Goal: Task Accomplishment & Management: Use online tool/utility

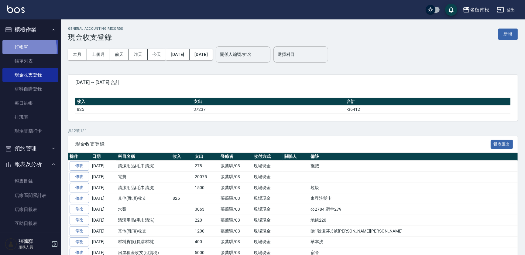
click at [16, 49] on link "打帳單" at bounding box center [30, 47] width 56 height 14
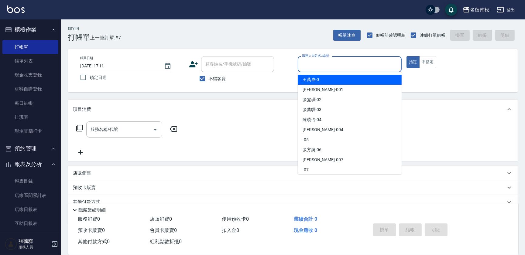
click at [326, 64] on input "服務人員姓名/編號" at bounding box center [349, 64] width 98 height 11
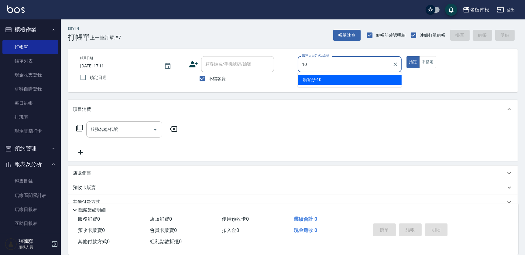
click at [330, 78] on div "[PERSON_NAME]-10" at bounding box center [350, 80] width 104 height 10
type input "賴宥彤-10"
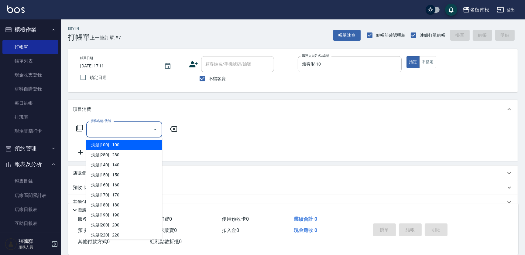
click at [130, 132] on input "服務名稱/代號" at bounding box center [119, 129] width 61 height 11
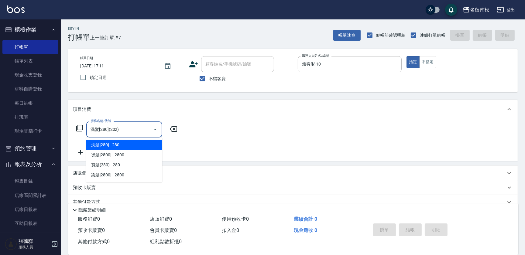
type input "洗髮[280](202)"
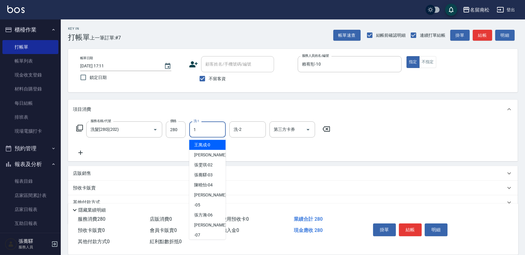
drag, startPoint x: 204, startPoint y: 133, endPoint x: 206, endPoint y: 141, distance: 8.6
click at [206, 135] on div "1 洗-1" at bounding box center [207, 129] width 36 height 16
click at [206, 142] on span "[PERSON_NAME]-10" at bounding box center [203, 145] width 19 height 6
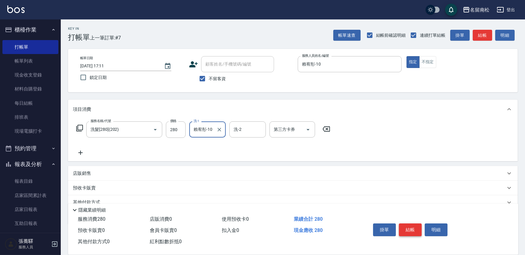
type input "賴宥彤-10"
click at [408, 228] on button "結帳" at bounding box center [410, 229] width 23 height 13
click at [408, 229] on button "結帳" at bounding box center [410, 229] width 23 height 13
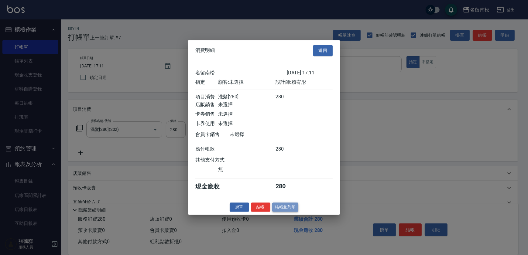
click at [281, 210] on button "結帳並列印" at bounding box center [285, 207] width 26 height 9
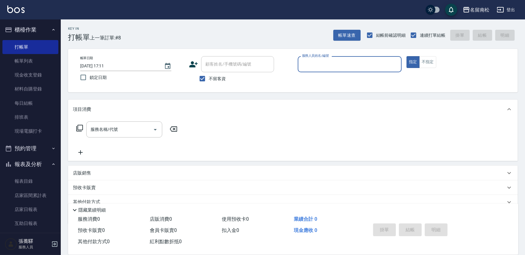
click at [313, 66] on div "服務人員姓名/編號 服務人員姓名/編號" at bounding box center [350, 64] width 104 height 16
click at [314, 75] on div "[PERSON_NAME]-10" at bounding box center [350, 80] width 104 height 10
type input "賴宥彤-10"
click at [428, 60] on button "不指定" at bounding box center [427, 62] width 17 height 12
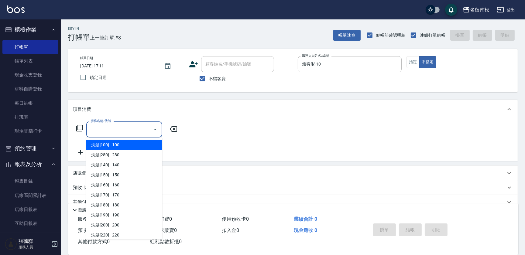
click at [120, 134] on input "服務名稱/代號" at bounding box center [119, 129] width 61 height 11
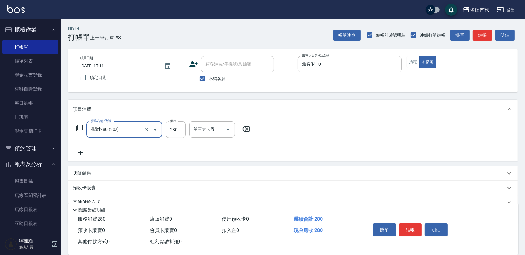
type input "洗髮[280](202)"
click at [207, 122] on div "服務名稱/代號 洗髮[280](202) 服務名稱/代號 價格 280 價格 洗-1 洗-1 洗-2 洗-2 第三方卡券 第三方卡券" at bounding box center [292, 140] width 449 height 42
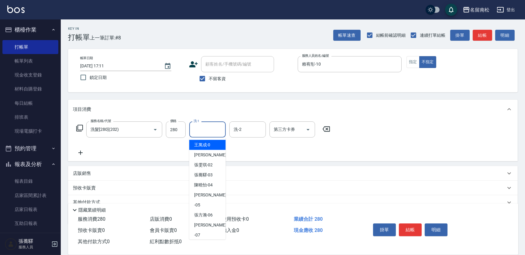
click at [210, 127] on input "洗-1" at bounding box center [207, 129] width 31 height 11
click at [202, 146] on span "[PERSON_NAME]-10" at bounding box center [203, 145] width 19 height 6
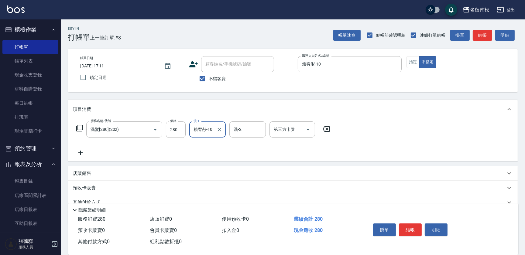
type input "賴宥彤-10"
click at [79, 155] on icon at bounding box center [80, 152] width 15 height 7
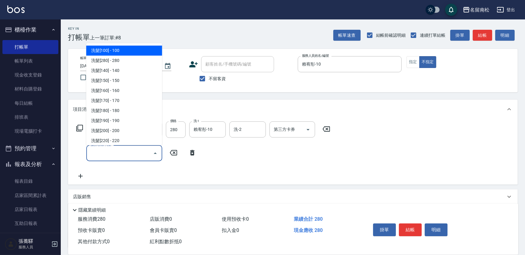
click at [101, 151] on input "服務名稱/代號" at bounding box center [119, 153] width 61 height 11
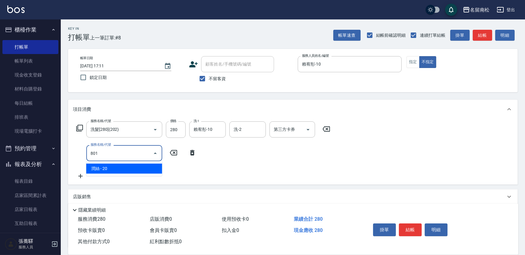
type input "潤絲(801)"
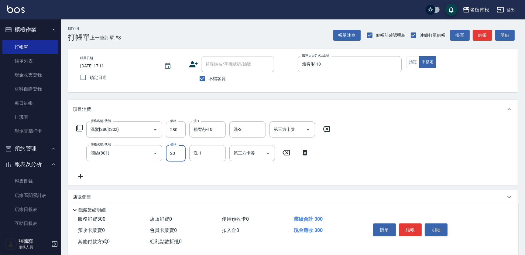
click at [177, 149] on input "20" at bounding box center [176, 153] width 20 height 16
click at [172, 153] on input "230" at bounding box center [176, 153] width 20 height 16
type input "30"
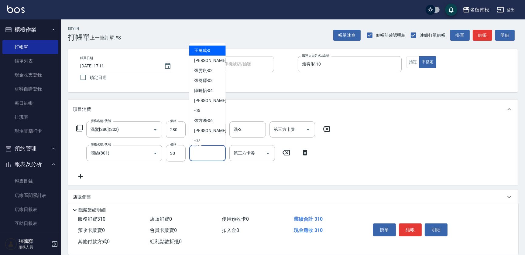
click at [220, 153] on input "洗-1" at bounding box center [207, 153] width 31 height 11
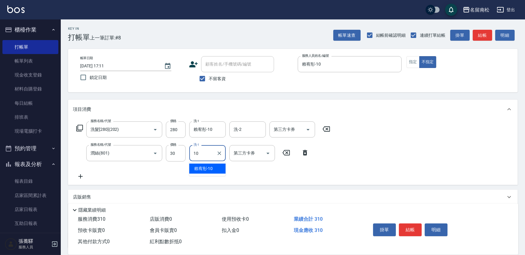
click at [198, 170] on span "[PERSON_NAME]-10" at bounding box center [203, 168] width 19 height 6
type input "賴宥彤-10"
click at [79, 175] on icon at bounding box center [80, 176] width 15 height 7
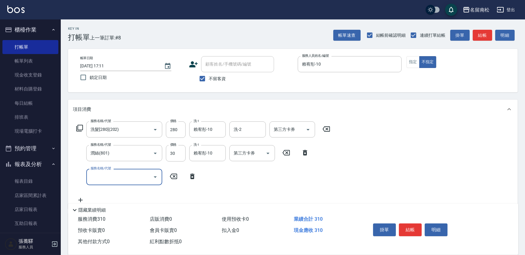
click at [97, 177] on input "服務名稱/代號" at bounding box center [119, 177] width 61 height 11
type input "單梳(809)"
click at [179, 178] on input "130" at bounding box center [176, 177] width 20 height 16
click at [171, 176] on input "1100" at bounding box center [176, 177] width 20 height 16
click at [173, 177] on input "1100" at bounding box center [176, 177] width 20 height 16
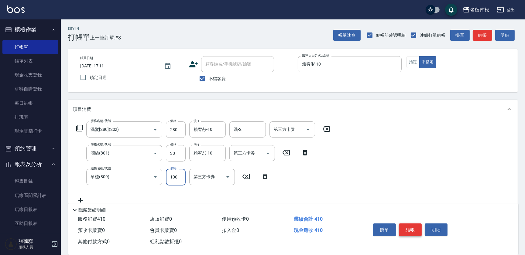
type input "100"
click at [411, 228] on button "結帳" at bounding box center [410, 229] width 23 height 13
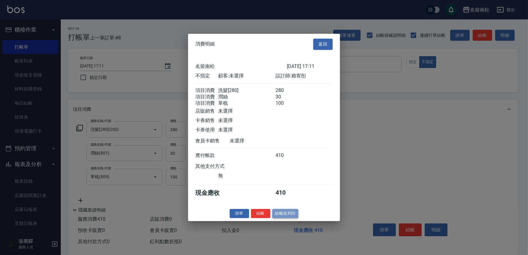
click at [285, 218] on button "結帳並列印" at bounding box center [285, 213] width 26 height 9
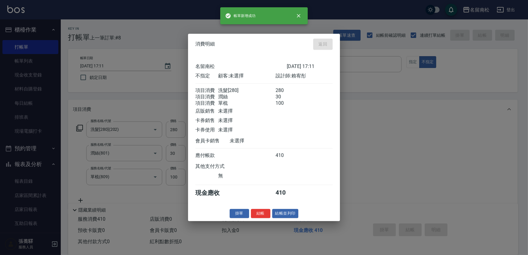
type input "[DATE] 17:12"
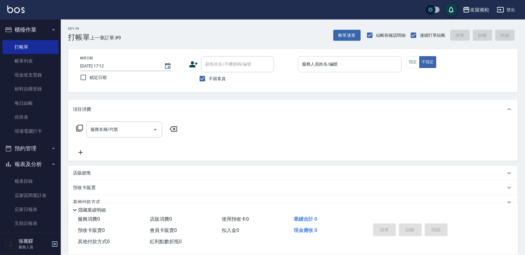
click at [346, 64] on input "服務人員姓名/編號" at bounding box center [349, 64] width 98 height 11
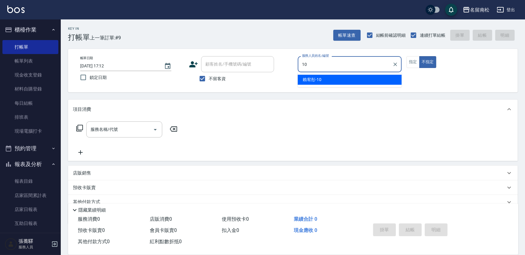
click at [342, 81] on div "[PERSON_NAME]-10" at bounding box center [350, 80] width 104 height 10
type input "賴宥彤-10"
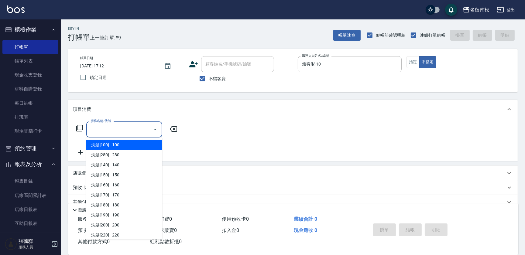
click at [138, 129] on input "服務名稱/代號" at bounding box center [119, 129] width 61 height 11
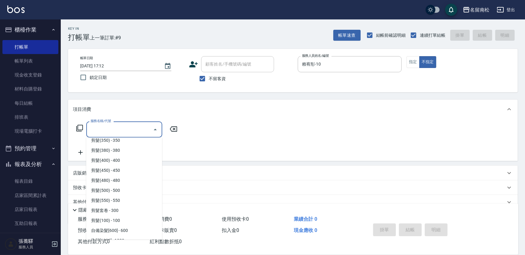
scroll to position [497, 0]
click at [126, 190] on span "自備染髮[600] - 600" at bounding box center [124, 189] width 76 height 10
type input "自備染髮[600](501)"
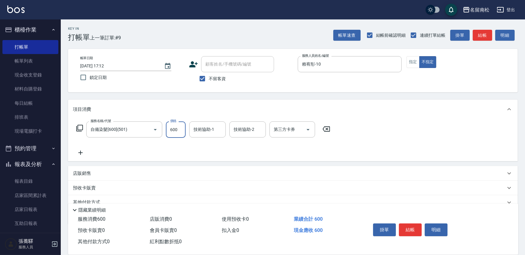
click at [180, 129] on input "600" at bounding box center [176, 129] width 20 height 16
click at [172, 125] on input "8800" at bounding box center [176, 129] width 20 height 16
type input "800"
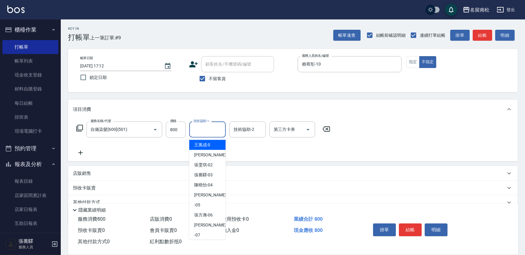
click at [211, 132] on input "技術協助-1" at bounding box center [207, 129] width 31 height 11
click at [215, 147] on div "[PERSON_NAME]-10" at bounding box center [207, 145] width 36 height 10
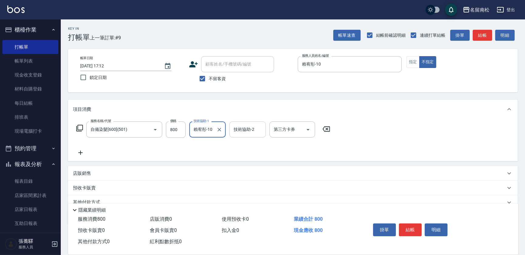
click at [241, 123] on div "技術協助-2" at bounding box center [247, 129] width 36 height 16
type input "賴宥彤-10"
click at [238, 142] on span "[PERSON_NAME]-10" at bounding box center [243, 145] width 19 height 6
type input "賴宥彤-10"
click at [80, 152] on icon at bounding box center [80, 152] width 15 height 7
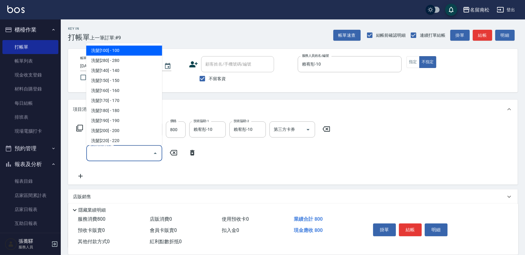
click at [123, 153] on input "服務名稱/代號" at bounding box center [119, 153] width 61 height 11
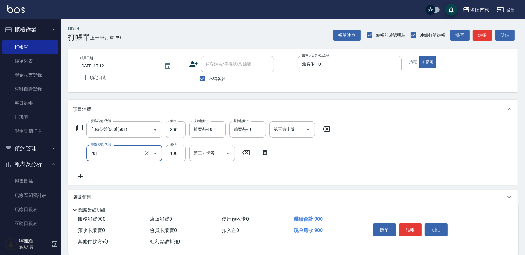
type input "洗髮[100](201)"
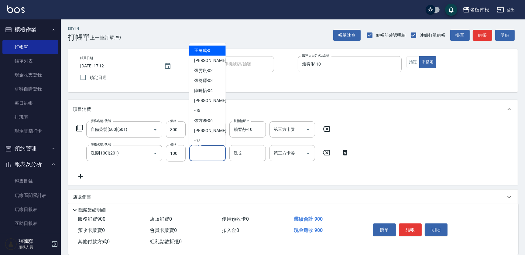
click at [205, 157] on input "洗-1" at bounding box center [207, 153] width 31 height 11
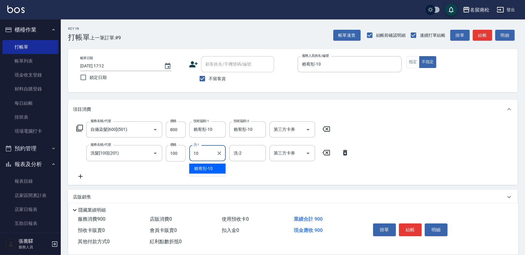
click at [207, 168] on span "[PERSON_NAME]-10" at bounding box center [203, 168] width 19 height 6
type input "賴宥彤-10"
click at [80, 177] on icon at bounding box center [80, 176] width 4 height 4
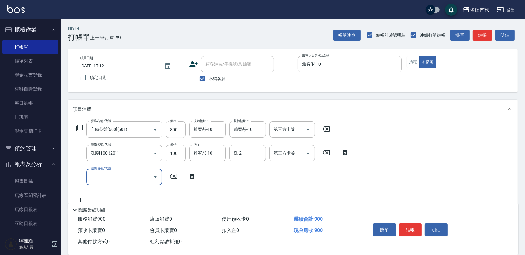
click at [114, 172] on input "服務名稱/代號" at bounding box center [119, 177] width 61 height 11
type input "剪髮(380)(404)"
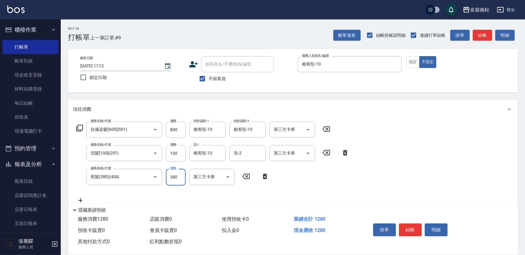
click at [180, 176] on input "380" at bounding box center [176, 177] width 20 height 16
click at [173, 173] on input "4480" at bounding box center [176, 177] width 20 height 16
click at [172, 175] on input "4480" at bounding box center [176, 177] width 20 height 16
type input "480"
click at [412, 63] on button "指定" at bounding box center [412, 62] width 13 height 12
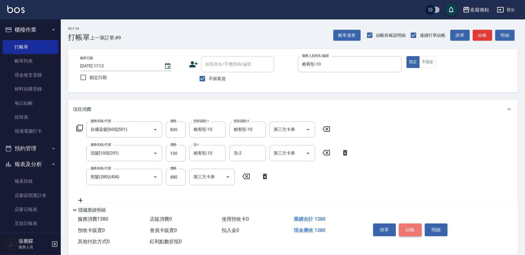
click at [411, 225] on button "結帳" at bounding box center [410, 229] width 23 height 13
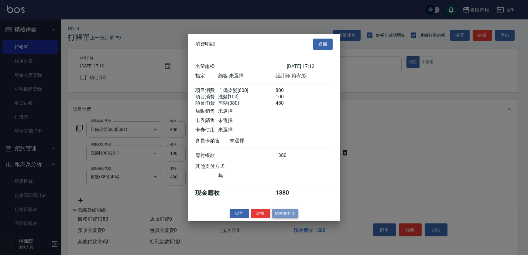
click at [279, 214] on button "結帳並列印" at bounding box center [285, 213] width 26 height 9
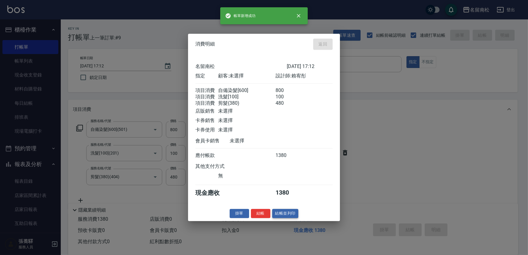
type input "[DATE] 17:13"
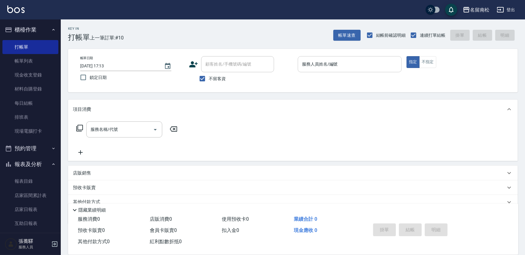
click at [350, 64] on input "服務人員姓名/編號" at bounding box center [349, 64] width 98 height 11
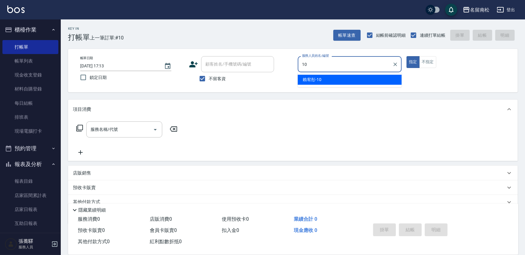
click at [350, 77] on div "[PERSON_NAME]-10" at bounding box center [350, 80] width 104 height 10
type input "賴宥彤-10"
click at [141, 125] on input "服務名稱/代號" at bounding box center [119, 129] width 61 height 11
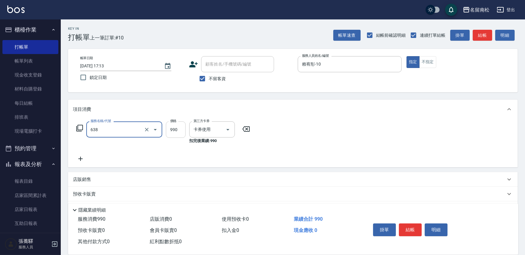
type input "(芙)頭皮養護套卡(638)"
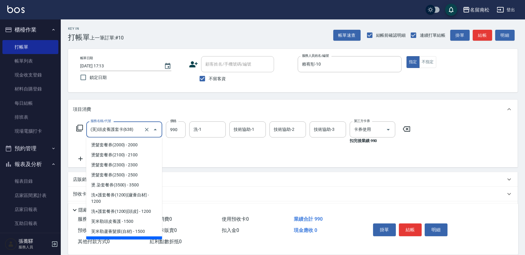
click at [134, 132] on input "(芙)頭皮養護套卡(638)" at bounding box center [115, 129] width 53 height 11
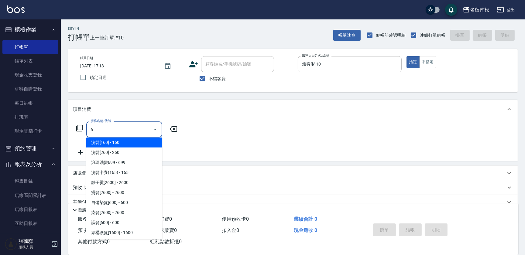
scroll to position [0, 0]
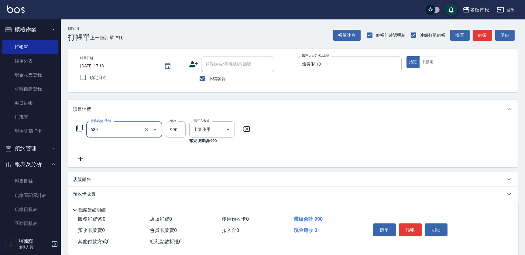
type input "(芙)蘆薈髮膜套卡(自材)(639)"
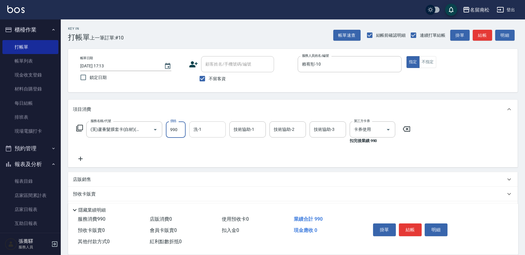
click at [206, 132] on input "洗-1" at bounding box center [207, 129] width 31 height 11
drag, startPoint x: 211, startPoint y: 144, endPoint x: 217, endPoint y: 145, distance: 6.4
click at [211, 145] on span "[PERSON_NAME]-10" at bounding box center [203, 145] width 19 height 6
type input "賴宥彤-10"
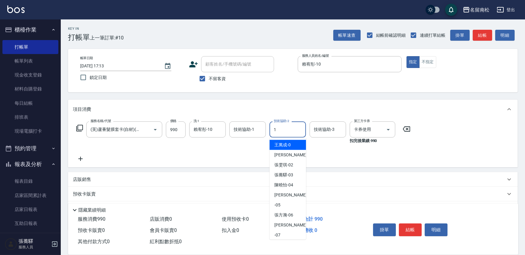
click at [298, 128] on div "1 技術協助-2" at bounding box center [287, 129] width 36 height 16
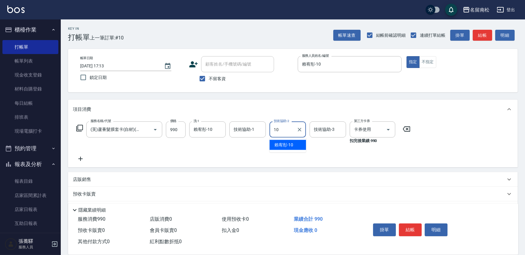
click at [292, 143] on span "[PERSON_NAME]-10" at bounding box center [283, 145] width 19 height 6
type input "賴宥彤-10"
click at [402, 231] on button "結帳" at bounding box center [410, 229] width 23 height 13
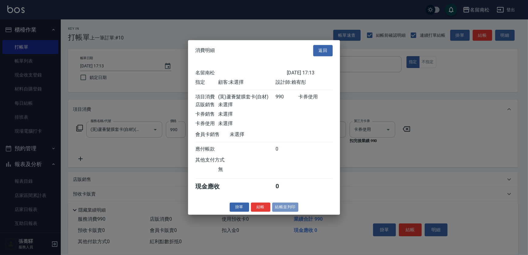
drag, startPoint x: 281, startPoint y: 209, endPoint x: 285, endPoint y: 206, distance: 5.2
click at [281, 208] on button "結帳並列印" at bounding box center [285, 207] width 26 height 9
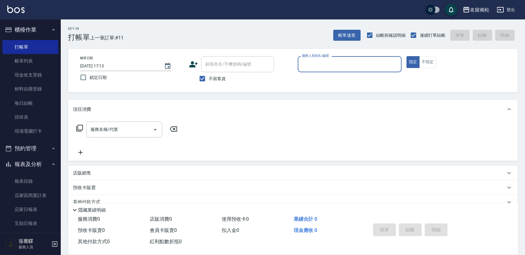
click at [323, 65] on div "服務人員姓名/編號 服務人員姓名/編號" at bounding box center [350, 64] width 104 height 16
click at [310, 79] on span "[PERSON_NAME]-10" at bounding box center [311, 80] width 19 height 6
type input "賴宥彤-10"
click at [137, 127] on input "服務名稱/代號" at bounding box center [119, 129] width 61 height 11
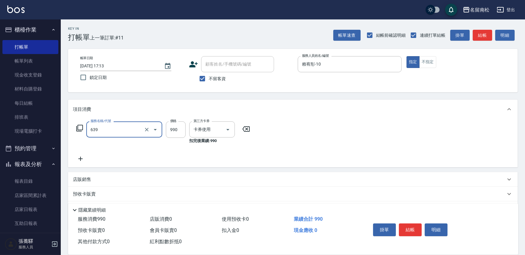
type input "(芙)蘆薈髮膜套卡(自材)(639)"
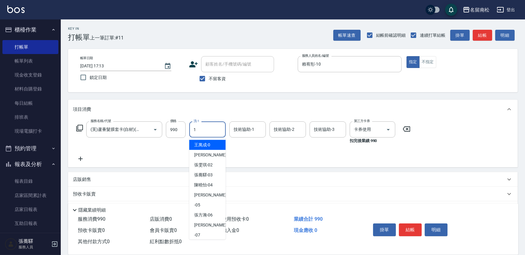
click at [203, 131] on input "1" at bounding box center [207, 129] width 31 height 11
drag, startPoint x: 205, startPoint y: 143, endPoint x: 252, endPoint y: 133, distance: 47.8
click at [213, 141] on div "[PERSON_NAME]-10" at bounding box center [207, 145] width 36 height 10
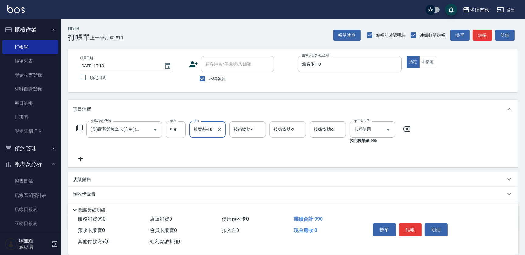
type input "賴宥彤-10"
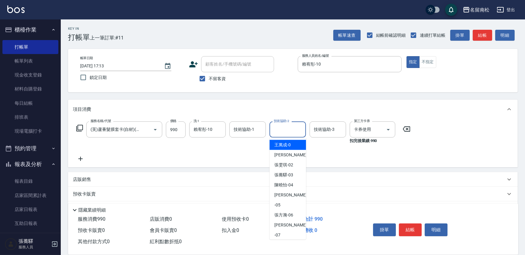
click at [283, 133] on input "技術協助-2" at bounding box center [287, 129] width 31 height 11
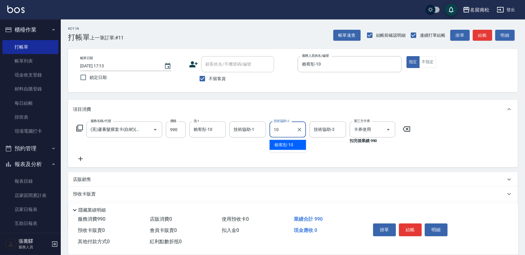
click at [284, 147] on span "[PERSON_NAME]-10" at bounding box center [283, 145] width 19 height 6
type input "賴宥彤-10"
click at [407, 226] on button "結帳" at bounding box center [410, 229] width 23 height 13
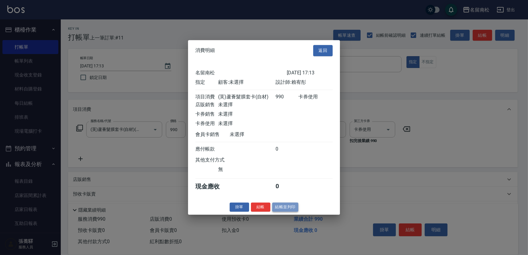
click at [278, 211] on button "結帳並列印" at bounding box center [285, 207] width 26 height 9
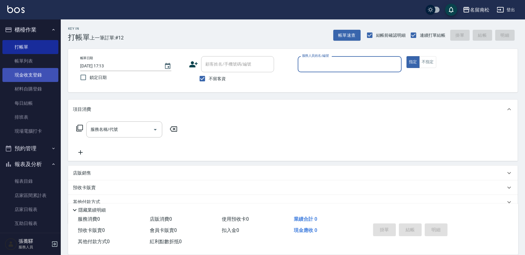
click at [45, 76] on link "現金收支登錄" at bounding box center [30, 75] width 56 height 14
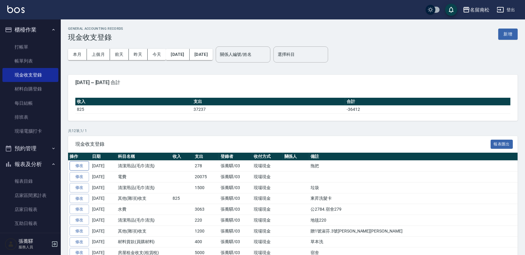
click at [80, 167] on link "修改" at bounding box center [79, 165] width 19 height 9
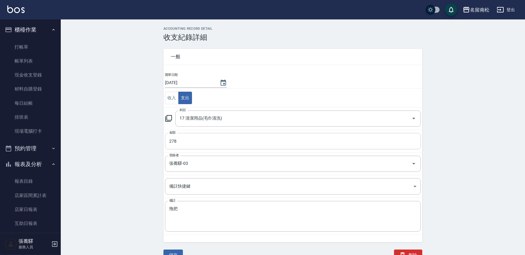
click at [188, 142] on input "278" at bounding box center [293, 141] width 256 height 16
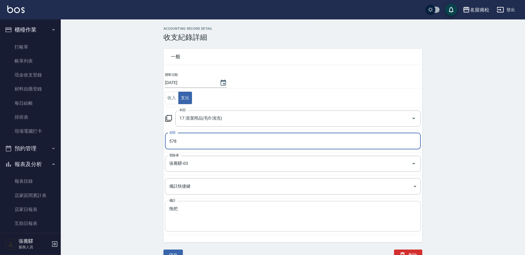
type input "578"
click at [196, 214] on textarea "拖把" at bounding box center [292, 216] width 247 height 21
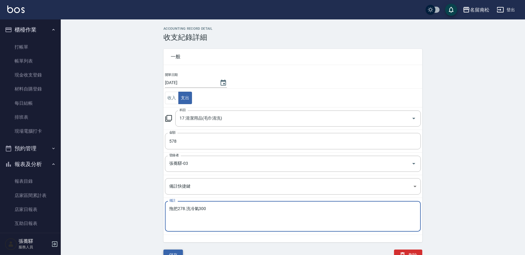
type textarea "拖把278.洗冷氣300"
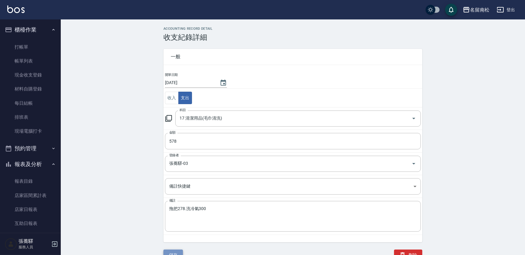
click at [176, 252] on button "儲存" at bounding box center [172, 255] width 19 height 11
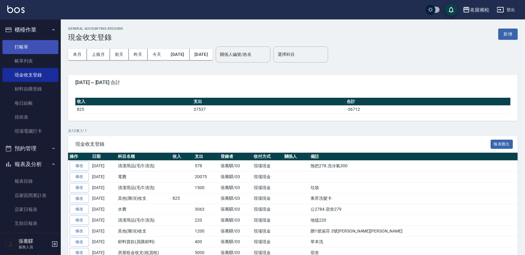
click at [34, 46] on link "打帳單" at bounding box center [30, 47] width 56 height 14
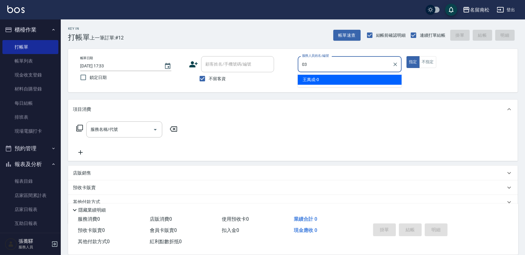
type input "張蕎驛-03"
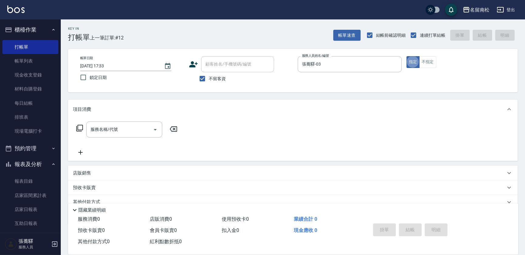
type button "true"
click at [121, 123] on div "服務名稱/代號" at bounding box center [124, 129] width 76 height 16
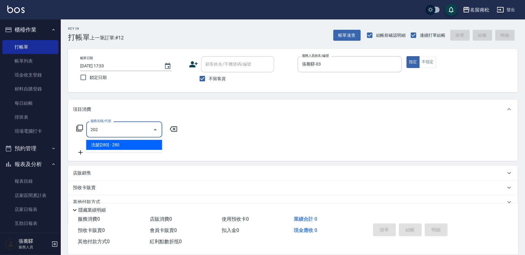
type input "洗髮[280](202)"
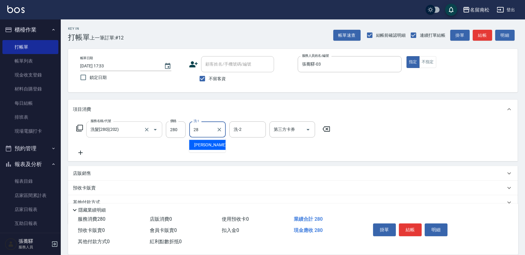
type input "[PERSON_NAME]-28"
click at [77, 152] on icon at bounding box center [80, 152] width 15 height 7
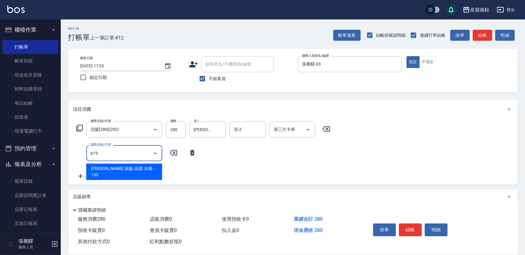
type input "煥彩.玻酸.晶膜.水療(619)"
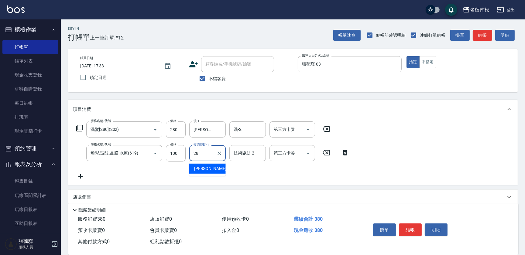
type input "[PERSON_NAME]-28"
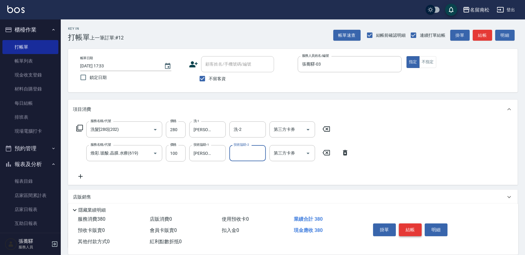
click at [410, 226] on button "結帳" at bounding box center [410, 229] width 23 height 13
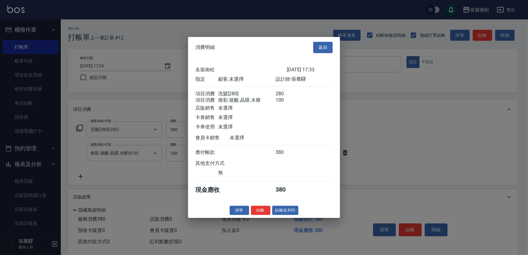
click at [293, 206] on div "消費明細 返回 [GEOGRAPHIC_DATA]留南松 [DATE] 17:33 指定 顧客: 未選擇 設計師: [PERSON_NAME] 項目消費 洗髮…" at bounding box center [264, 127] width 152 height 181
click at [291, 214] on button "結帳並列印" at bounding box center [285, 210] width 26 height 9
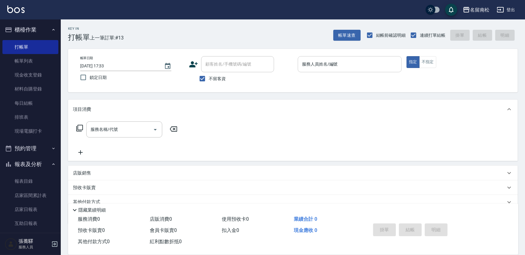
click at [346, 60] on input "服務人員姓名/編號" at bounding box center [349, 64] width 98 height 11
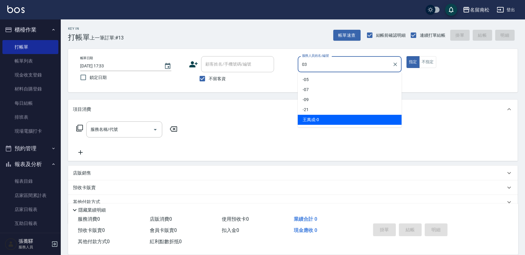
type input "張蕎驛-03"
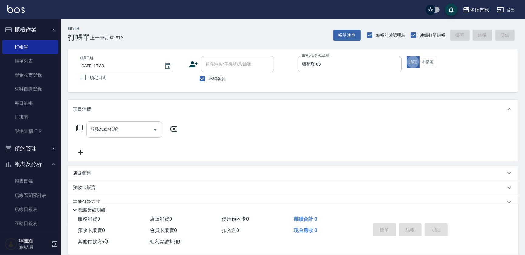
click at [115, 133] on input "服務名稱/代號" at bounding box center [119, 129] width 61 height 11
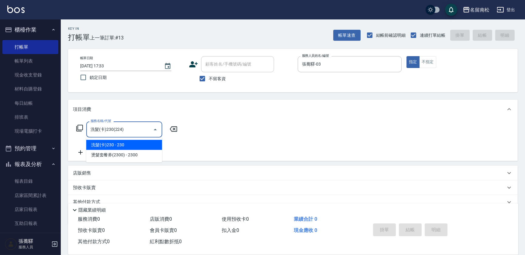
type input "洗髮(卡)230(224)"
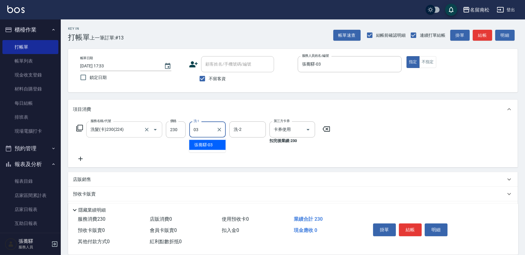
type input "張蕎驛-03"
click at [402, 228] on button "結帳" at bounding box center [410, 229] width 23 height 13
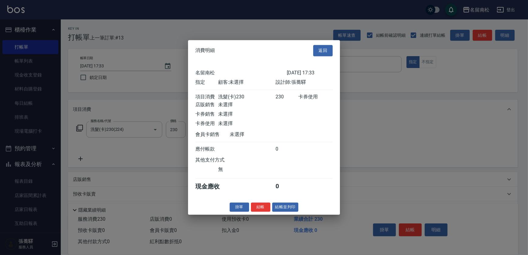
click at [291, 215] on div "消費明細 返回 名留南松 [DATE] 17:33 指定 顧客: 未選擇 設計師: [PERSON_NAME] 項目消費 洗髮(卡)230 230 卡券使用 …" at bounding box center [264, 127] width 152 height 175
click at [290, 206] on button "結帳並列印" at bounding box center [285, 207] width 26 height 9
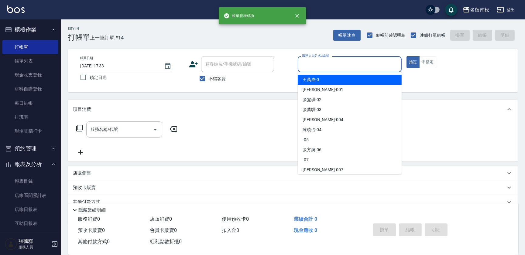
click at [349, 60] on input "服務人員姓名/編號" at bounding box center [349, 64] width 98 height 11
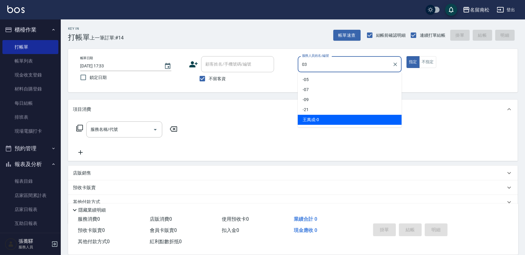
type input "張蕎驛-03"
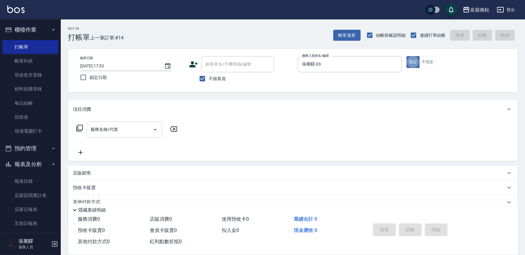
click at [110, 133] on input "服務名稱/代號" at bounding box center [119, 129] width 61 height 11
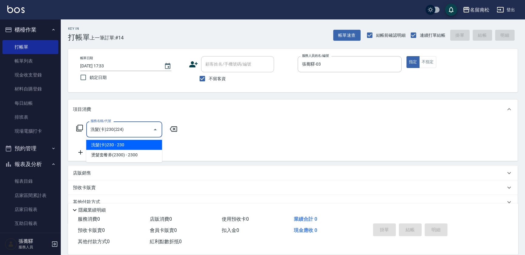
type input "洗髮(卡)230(224)"
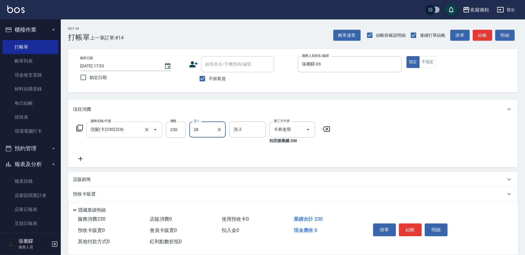
type input "[PERSON_NAME]-28"
click at [415, 228] on button "結帳" at bounding box center [410, 229] width 23 height 13
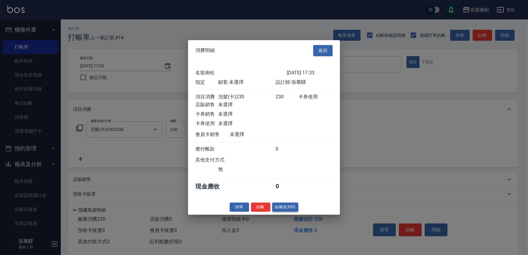
click at [289, 207] on button "結帳並列印" at bounding box center [285, 207] width 26 height 9
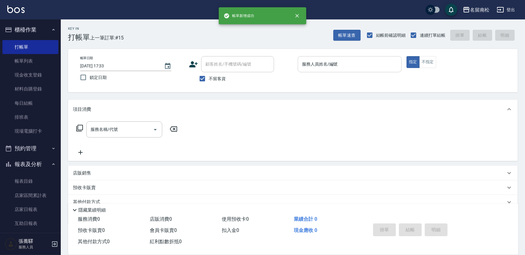
click at [366, 67] on input "服務人員姓名/編號" at bounding box center [349, 64] width 98 height 11
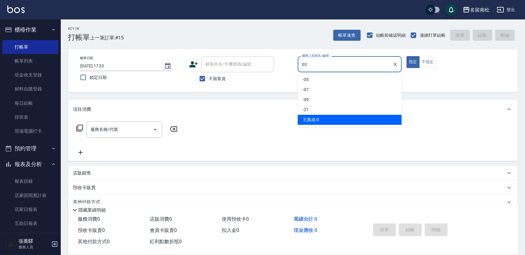
type input "張蕎驛-03"
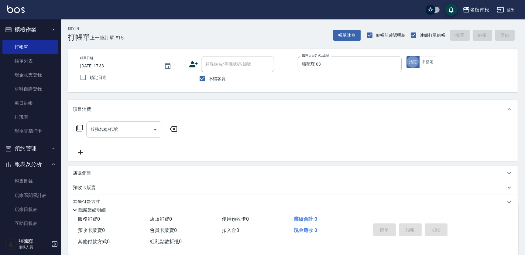
click at [122, 131] on input "服務名稱/代號" at bounding box center [119, 129] width 61 height 11
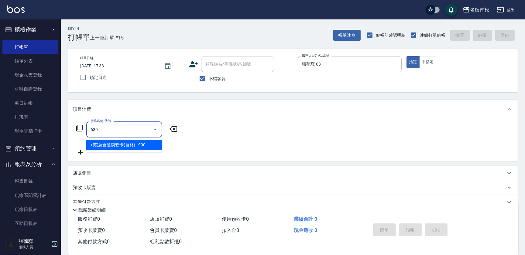
type input "(芙)蘆薈髮膜套卡(自材)(639)"
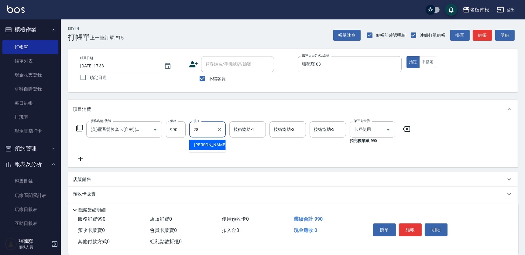
type input "[PERSON_NAME]-28"
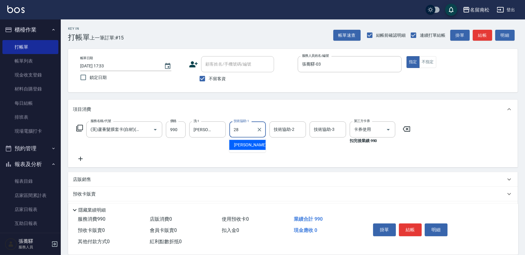
type input "[PERSON_NAME]-28"
click at [83, 156] on icon at bounding box center [80, 158] width 15 height 7
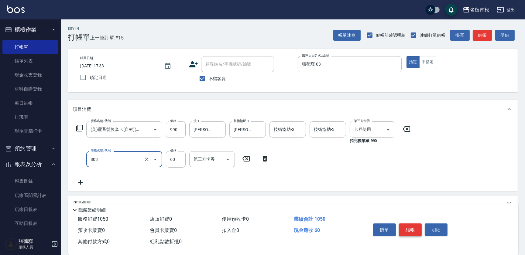
type input "吹捲(803)"
click at [410, 227] on button "結帳" at bounding box center [410, 229] width 23 height 13
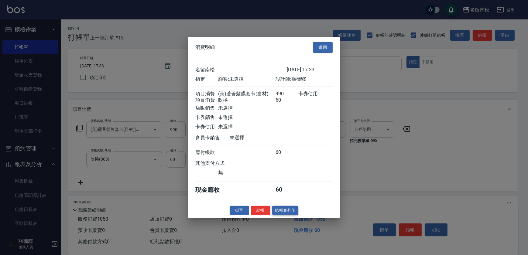
click at [294, 212] on button "結帳並列印" at bounding box center [285, 210] width 26 height 9
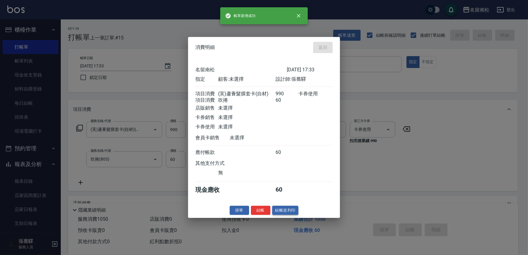
type input "[DATE] 17:34"
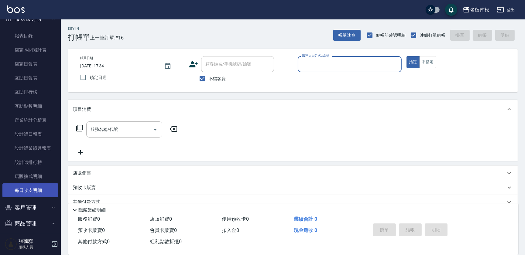
scroll to position [151, 0]
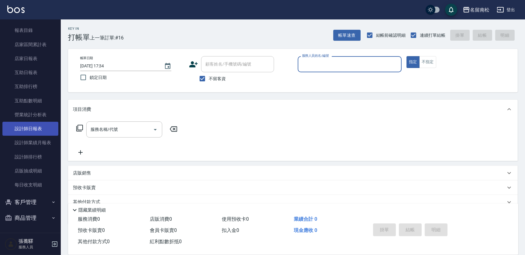
click at [45, 125] on link "設計師日報表" at bounding box center [30, 129] width 56 height 14
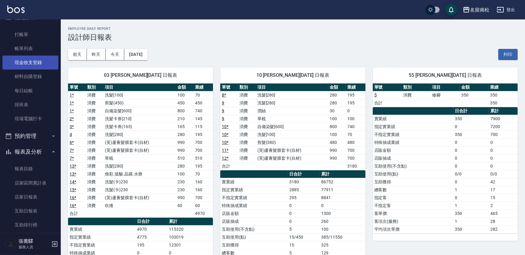
scroll to position [1, 0]
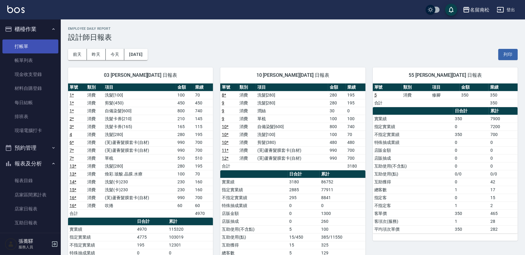
click at [39, 46] on link "打帳單" at bounding box center [30, 46] width 56 height 14
